Goal: Information Seeking & Learning: Understand process/instructions

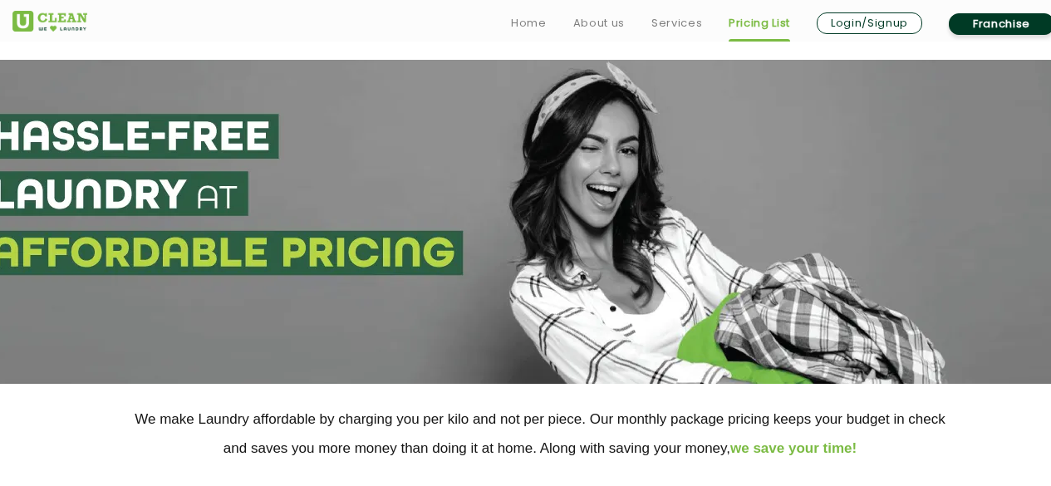
select select "76"
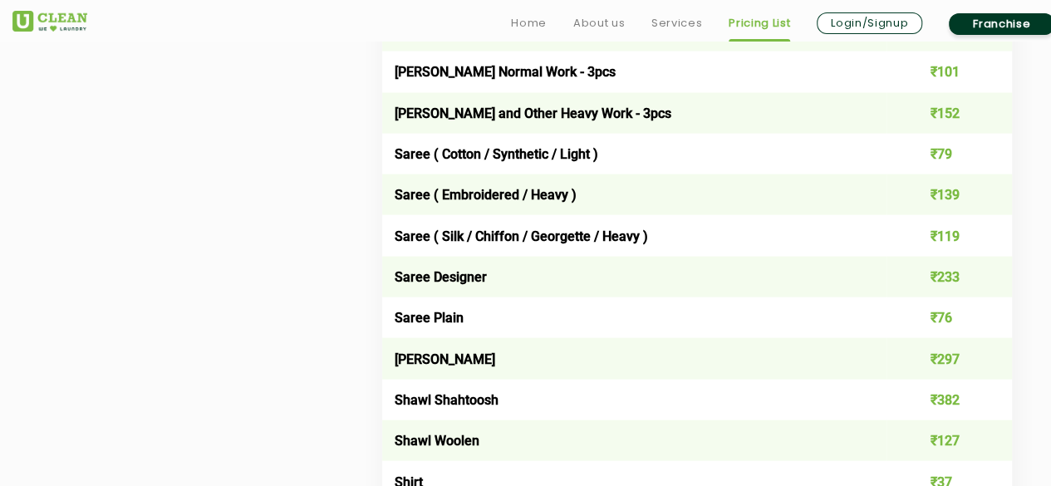
scroll to position [4818, 0]
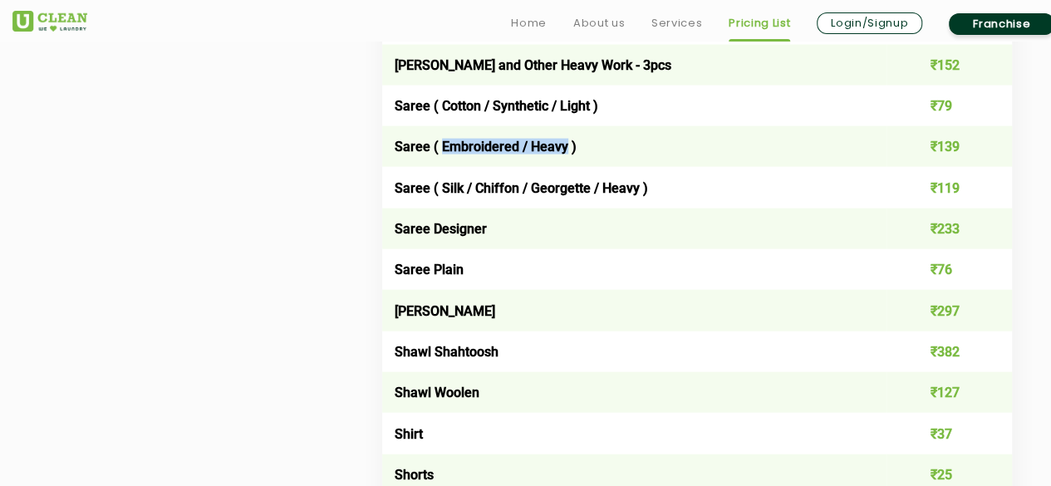
drag, startPoint x: 440, startPoint y: 172, endPoint x: 555, endPoint y: 174, distance: 114.7
click at [563, 167] on td "Saree ( Embroidered / Heavy )" at bounding box center [634, 146] width 504 height 41
click at [546, 126] on td "Saree ( Cotton / Synthetic / Light )" at bounding box center [634, 106] width 504 height 41
drag, startPoint x: 436, startPoint y: 175, endPoint x: 566, endPoint y: 170, distance: 129.7
click at [566, 167] on td "Saree ( Embroidered / Heavy )" at bounding box center [634, 146] width 504 height 41
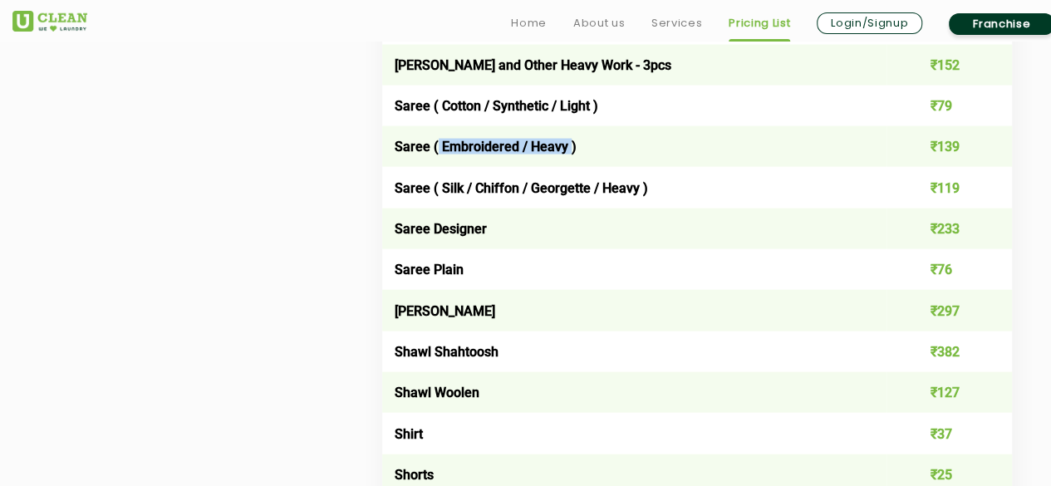
copy td "Embroidered / Heavy"
click at [591, 249] on td "Saree Designer" at bounding box center [634, 228] width 504 height 41
click at [691, 454] on td "Shirt" at bounding box center [634, 433] width 504 height 41
drag, startPoint x: 473, startPoint y: 213, endPoint x: 588, endPoint y: 214, distance: 115.5
click at [588, 208] on td "Saree ( Silk / Chiffon / Georgette / Heavy )" at bounding box center [634, 187] width 504 height 41
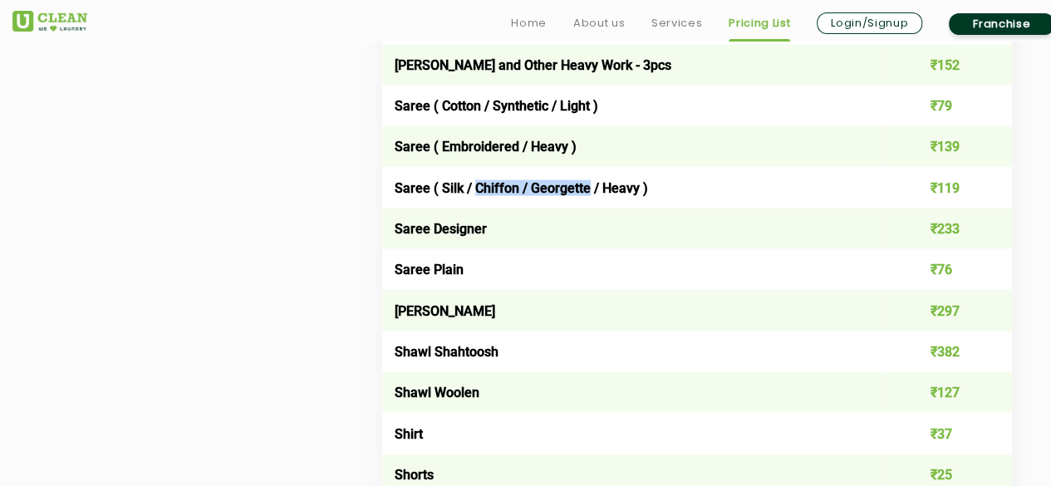
click at [485, 208] on td "Saree ( Silk / Chiffon / Georgette / Heavy )" at bounding box center [634, 187] width 504 height 41
click at [546, 249] on td "Saree Designer" at bounding box center [634, 228] width 504 height 41
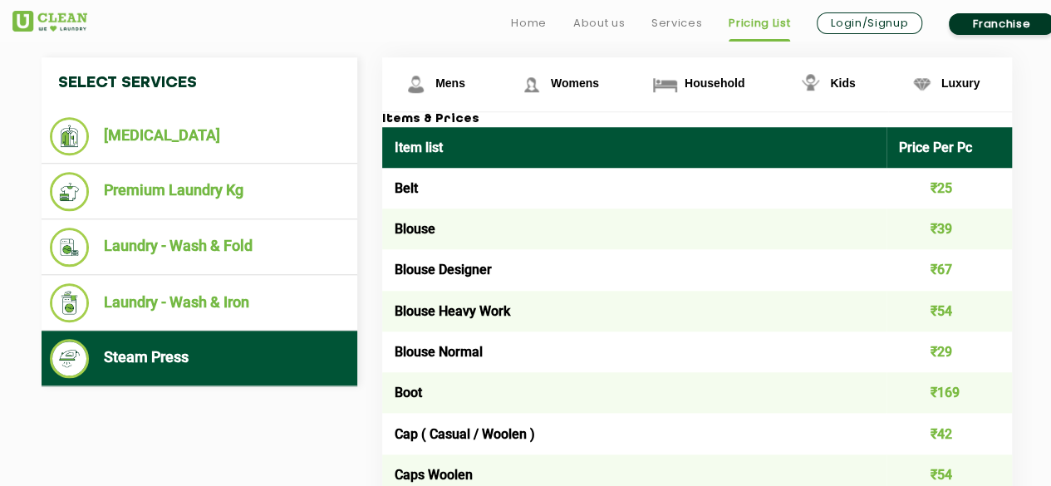
scroll to position [665, 0]
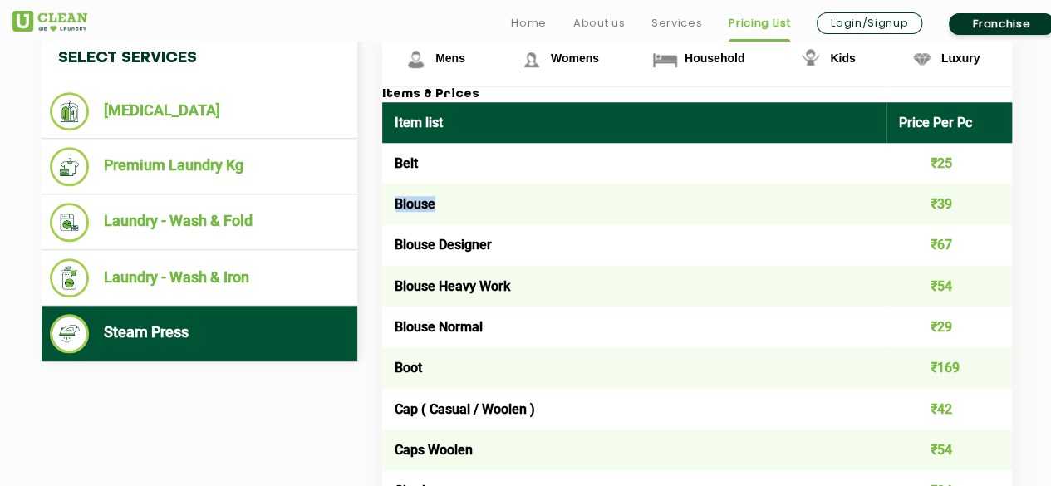
drag, startPoint x: 395, startPoint y: 202, endPoint x: 450, endPoint y: 199, distance: 55.8
click at [450, 199] on td "Blouse" at bounding box center [634, 204] width 504 height 41
copy td "Blouse"
click at [533, 321] on td "Blouse Normal" at bounding box center [634, 327] width 504 height 41
drag, startPoint x: 395, startPoint y: 242, endPoint x: 525, endPoint y: 238, distance: 130.5
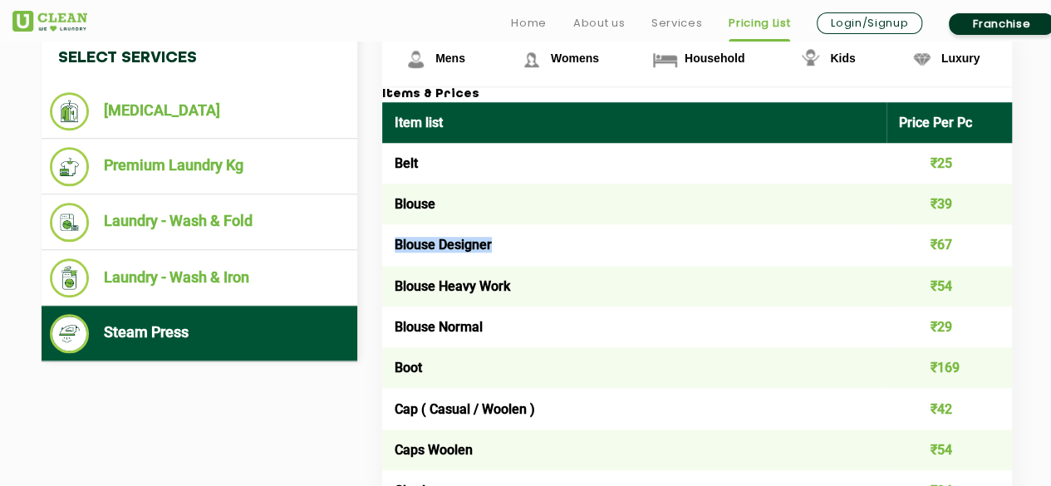
click at [525, 238] on td "Blouse Designer" at bounding box center [634, 244] width 504 height 41
copy td "Blouse Designer"
click at [394, 286] on td "Blouse Heavy Work" at bounding box center [634, 286] width 504 height 41
drag, startPoint x: 395, startPoint y: 283, endPoint x: 549, endPoint y: 283, distance: 153.7
click at [549, 283] on td "Blouse Heavy Work" at bounding box center [634, 286] width 504 height 41
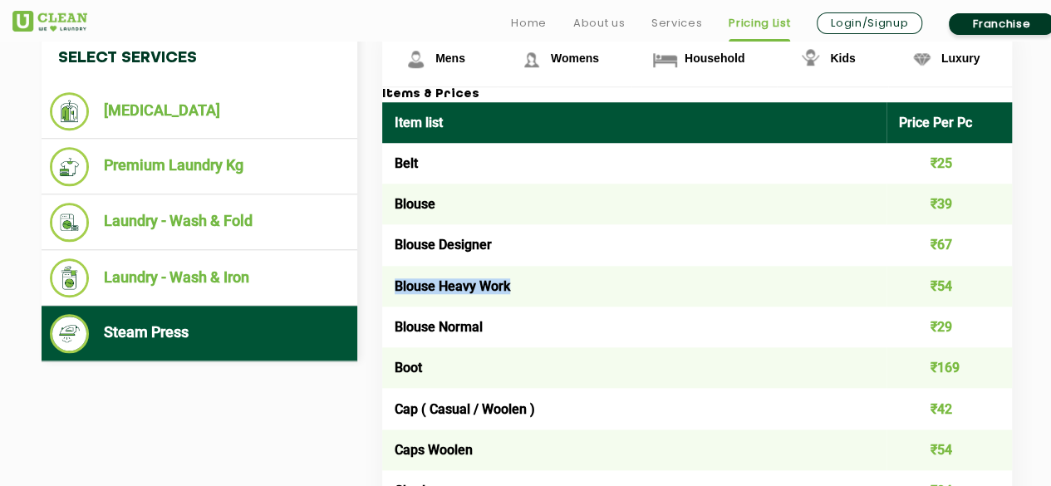
copy td "Blouse Heavy Work"
click at [571, 315] on td "Blouse Normal" at bounding box center [634, 327] width 504 height 41
drag, startPoint x: 397, startPoint y: 246, endPoint x: 559, endPoint y: 245, distance: 162.0
click at [559, 245] on td "Blouse Designer" at bounding box center [634, 244] width 504 height 41
copy td "Blouse Designer"
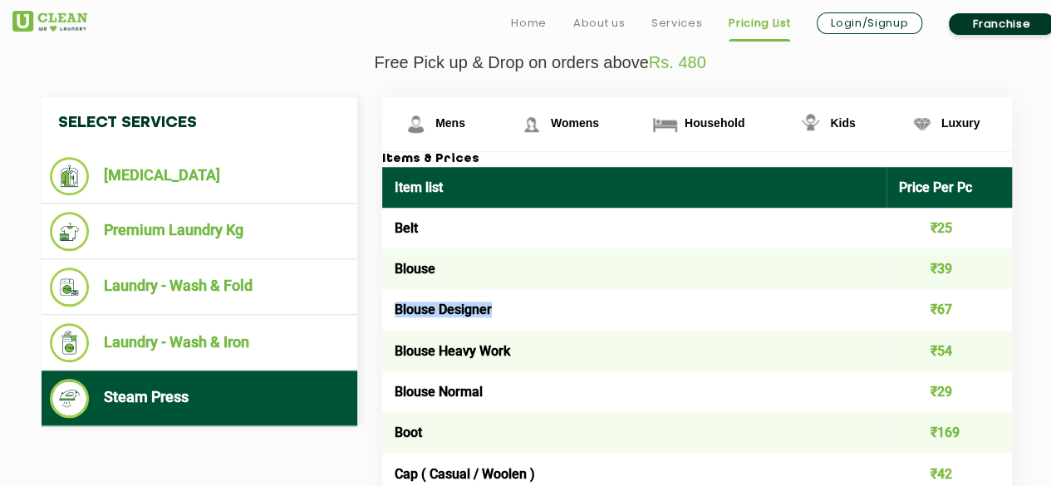
scroll to position [748, 0]
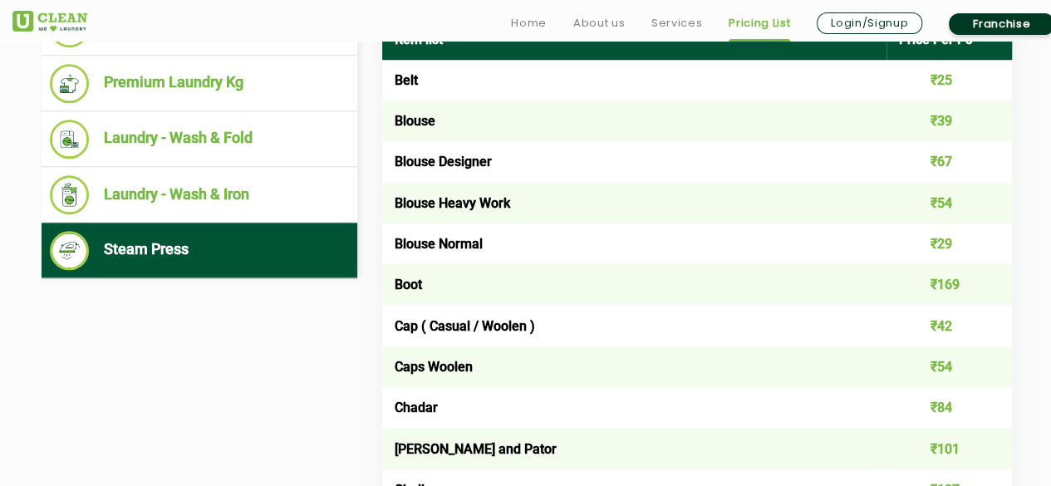
click at [415, 130] on td "Blouse" at bounding box center [634, 121] width 504 height 41
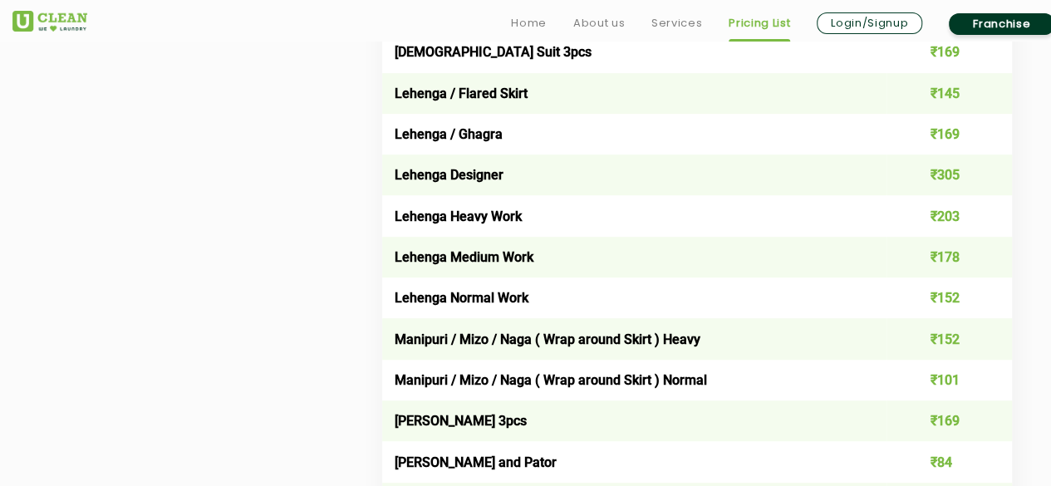
scroll to position [3489, 0]
